Goal: Complete application form

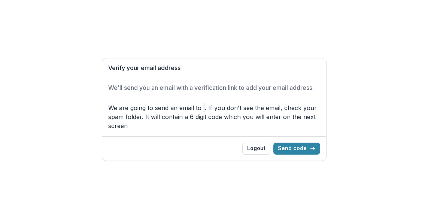
click at [299, 148] on button "Send code" at bounding box center [296, 149] width 47 height 12
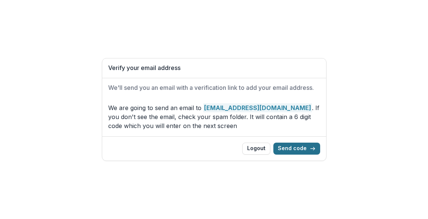
click at [298, 149] on button "Send code" at bounding box center [296, 149] width 47 height 12
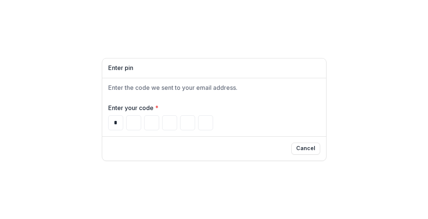
type input "*"
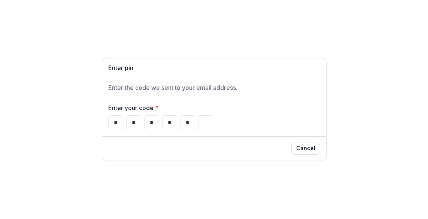
type input "*"
